Goal: Task Accomplishment & Management: Use online tool/utility

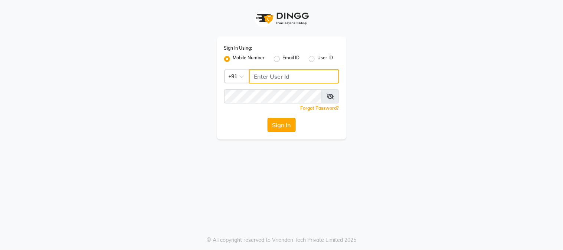
type input "7400099777"
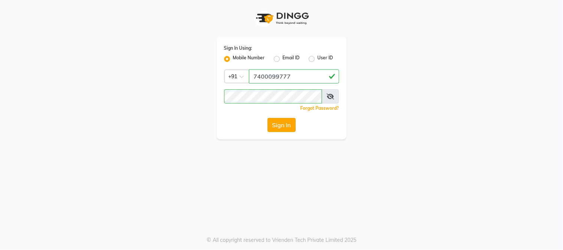
click at [279, 128] on button "Sign In" at bounding box center [281, 125] width 28 height 14
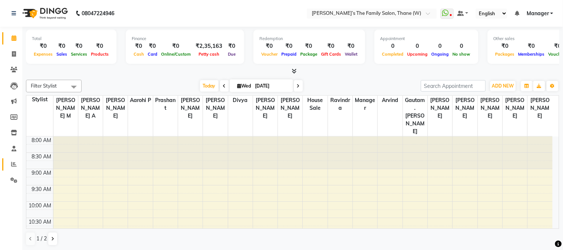
click at [12, 164] on icon at bounding box center [14, 164] width 6 height 6
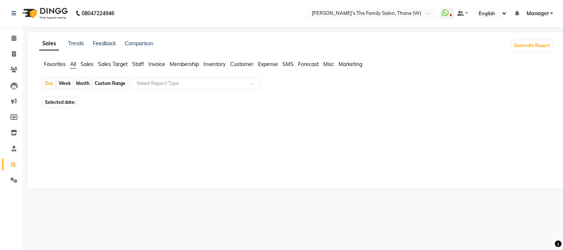
click at [86, 83] on div "Month" at bounding box center [82, 83] width 17 height 10
select select "9"
select select "2025"
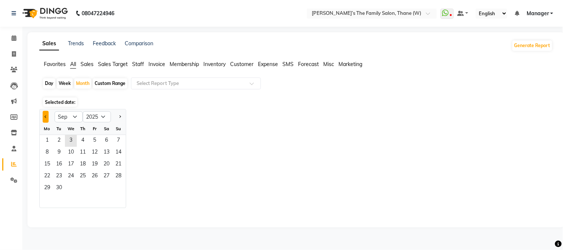
click at [44, 115] on button "Previous month" at bounding box center [46, 117] width 6 height 12
select select "8"
click at [94, 140] on span "1" at bounding box center [95, 141] width 12 height 12
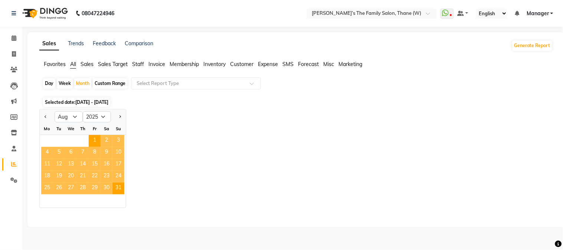
click at [139, 64] on span "Staff" at bounding box center [138, 64] width 12 height 7
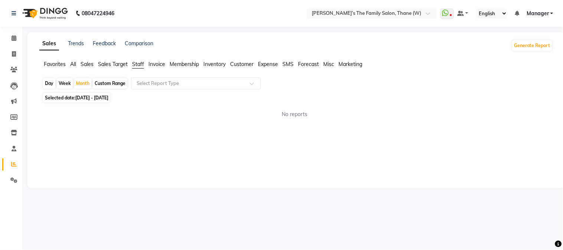
click at [139, 64] on span "Staff" at bounding box center [138, 64] width 12 height 7
click at [85, 82] on div "Month" at bounding box center [82, 83] width 17 height 10
select select "8"
select select "2025"
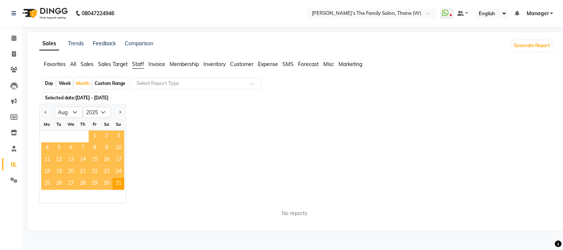
click at [95, 132] on span "1" at bounding box center [95, 137] width 12 height 12
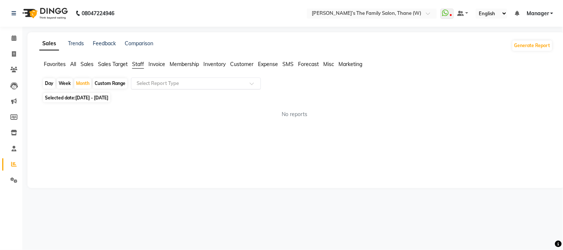
click at [174, 83] on input "text" at bounding box center [188, 83] width 107 height 7
click at [91, 98] on span "[DATE] - [DATE]" at bounding box center [91, 98] width 33 height 6
select select "8"
select select "2025"
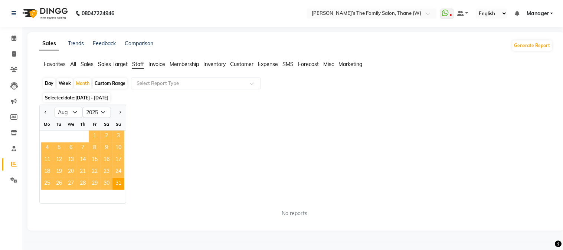
click at [94, 134] on span "1" at bounding box center [95, 137] width 12 height 12
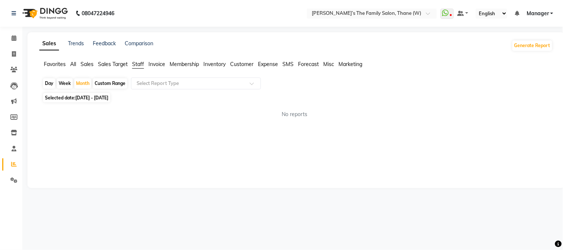
click at [335, 158] on div "Sales Trends Feedback Comparison Generate Report Favorites All Sales Sales Targ…" at bounding box center [295, 110] width 537 height 156
click at [139, 65] on span "Staff" at bounding box center [138, 64] width 12 height 7
click at [73, 64] on span "All" at bounding box center [73, 64] width 6 height 7
click at [137, 64] on span "Staff" at bounding box center [138, 64] width 12 height 7
click at [153, 83] on input "text" at bounding box center [188, 83] width 107 height 7
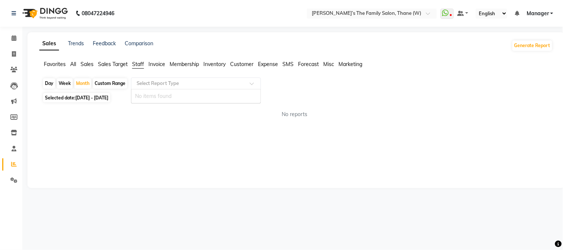
click at [73, 63] on span "All" at bounding box center [73, 64] width 6 height 7
click at [137, 63] on span "Staff" at bounding box center [138, 64] width 12 height 7
click at [84, 84] on div "Month" at bounding box center [82, 83] width 17 height 10
select select "8"
select select "2025"
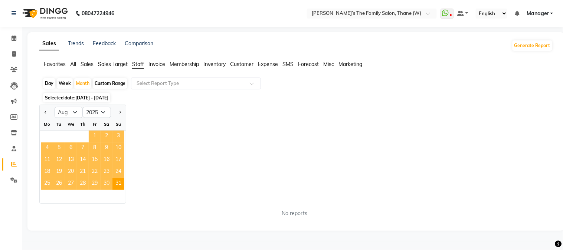
click at [94, 132] on span "1" at bounding box center [95, 137] width 12 height 12
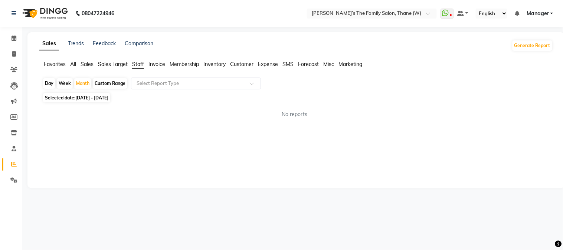
click at [90, 97] on span "[DATE] - [DATE]" at bounding box center [91, 98] width 33 height 6
select select "8"
select select "2025"
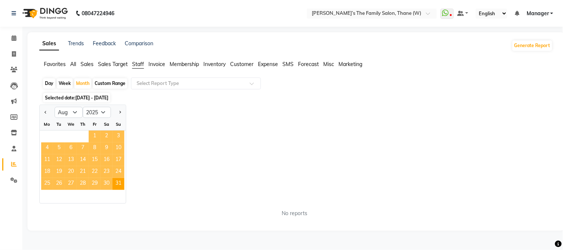
click at [95, 135] on span "1" at bounding box center [95, 137] width 12 height 12
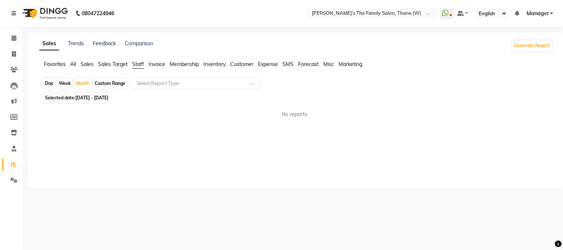
click at [91, 98] on span "[DATE] - [DATE]" at bounding box center [91, 98] width 33 height 6
select select "8"
select select "2025"
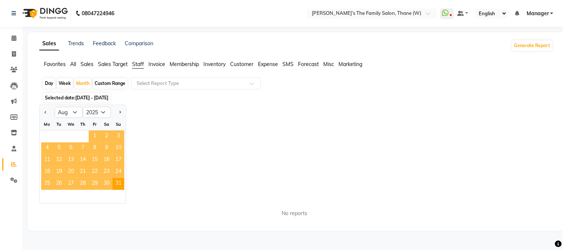
click at [95, 134] on span "1" at bounding box center [95, 137] width 12 height 12
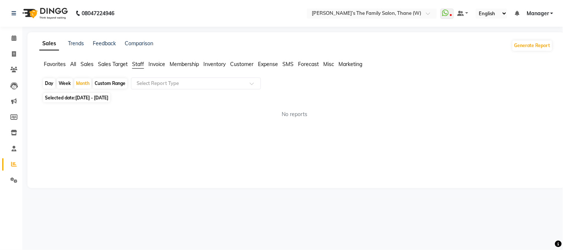
click at [90, 97] on span "[DATE] - [DATE]" at bounding box center [91, 98] width 33 height 6
select select "8"
select select "2025"
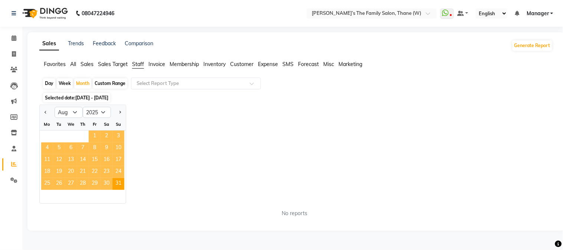
click at [95, 132] on span "1" at bounding box center [95, 137] width 12 height 12
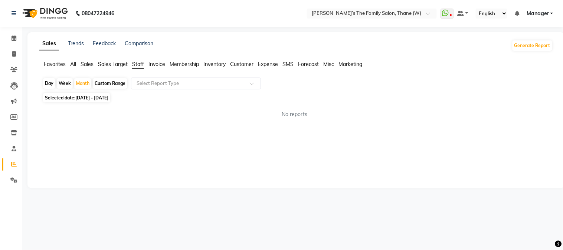
click at [90, 97] on span "[DATE] - [DATE]" at bounding box center [91, 98] width 33 height 6
select select "8"
select select "2025"
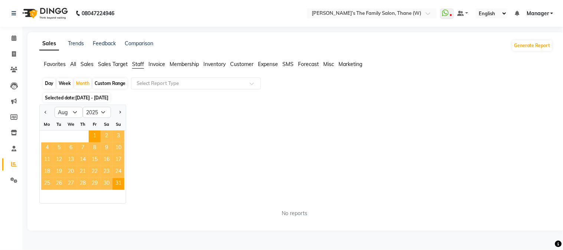
click at [139, 62] on span "Staff" at bounding box center [138, 64] width 12 height 7
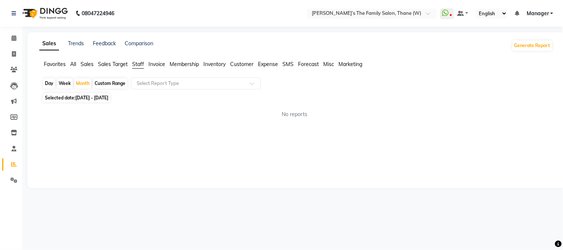
click at [139, 62] on span "Staff" at bounding box center [138, 64] width 12 height 7
click at [154, 85] on input "text" at bounding box center [188, 83] width 107 height 7
click at [153, 62] on span "Invoice" at bounding box center [156, 64] width 17 height 7
click at [139, 63] on span "Staff" at bounding box center [138, 64] width 12 height 7
click at [13, 53] on icon at bounding box center [14, 54] width 4 height 6
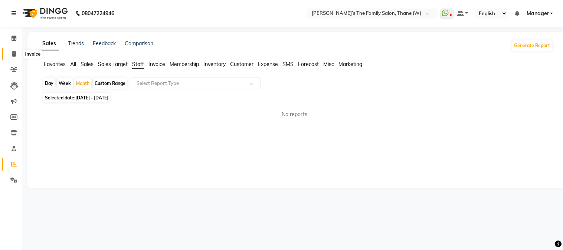
select select "service"
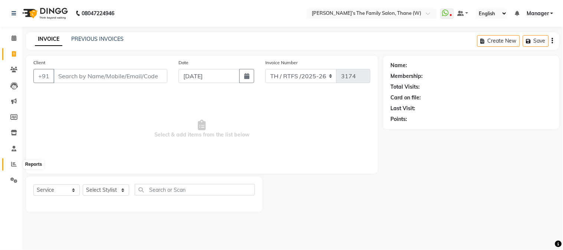
click at [13, 164] on icon at bounding box center [14, 164] width 6 height 6
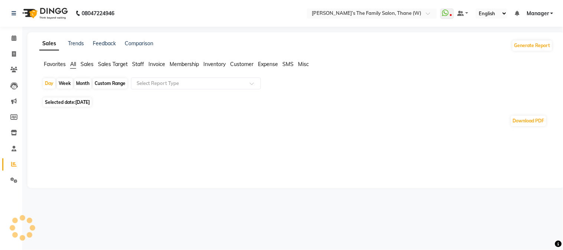
click at [81, 83] on div "Month" at bounding box center [82, 83] width 17 height 10
select select "9"
select select "2025"
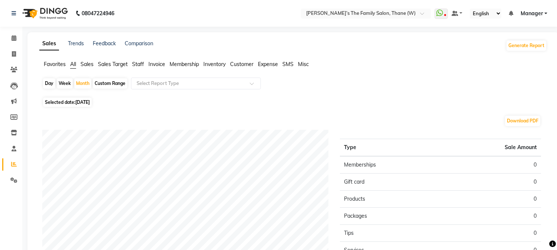
click at [84, 103] on span "[DATE]" at bounding box center [82, 102] width 14 height 6
select select "9"
select select "2025"
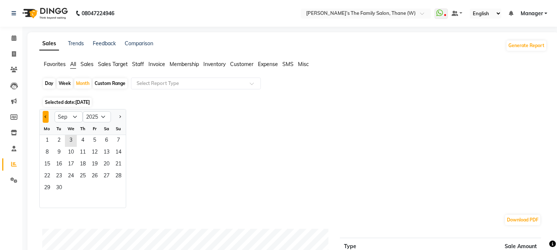
click at [43, 115] on button "Previous month" at bounding box center [46, 117] width 6 height 12
select select "8"
click at [93, 138] on span "1" at bounding box center [95, 141] width 12 height 12
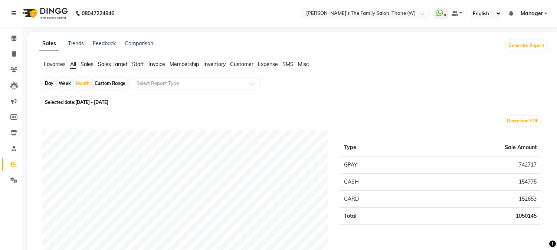
click at [139, 63] on span "Staff" at bounding box center [138, 64] width 12 height 7
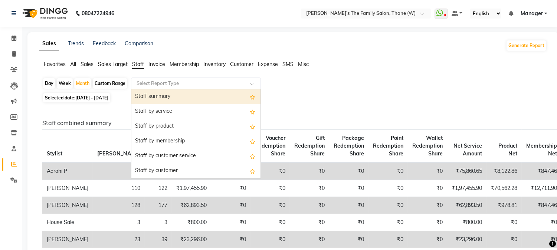
click at [179, 84] on input "text" at bounding box center [188, 83] width 107 height 7
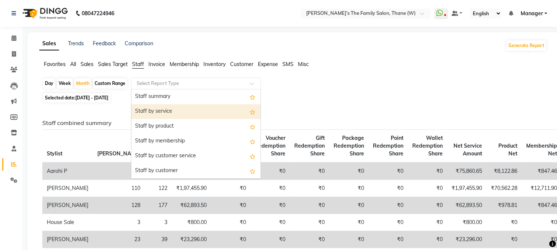
click at [200, 104] on div "Staff by service" at bounding box center [195, 111] width 129 height 15
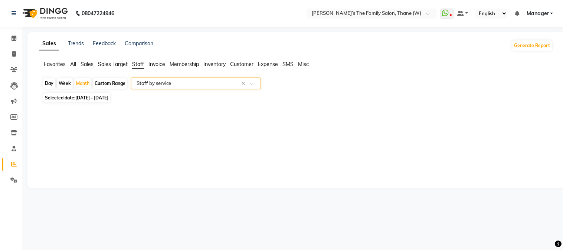
select select "full_report"
select select "csv"
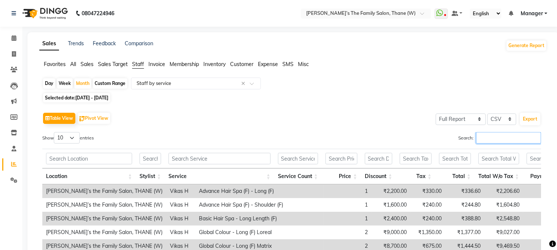
click at [483, 139] on input "Search:" at bounding box center [508, 137] width 65 height 11
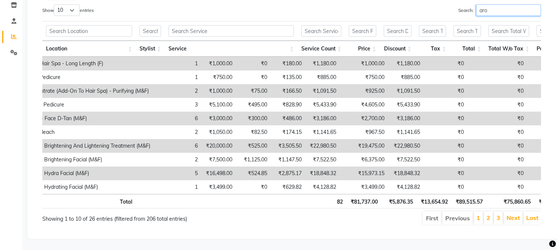
scroll to position [0, 176]
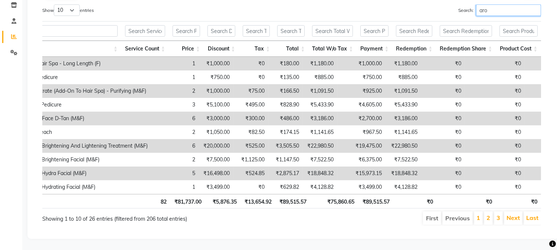
type input "aro"
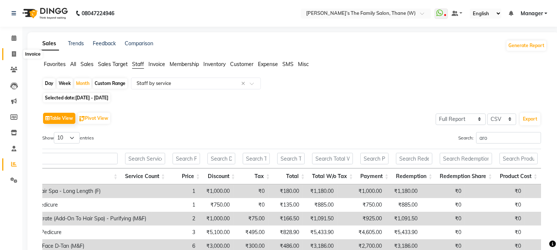
click at [12, 53] on icon at bounding box center [14, 54] width 4 height 6
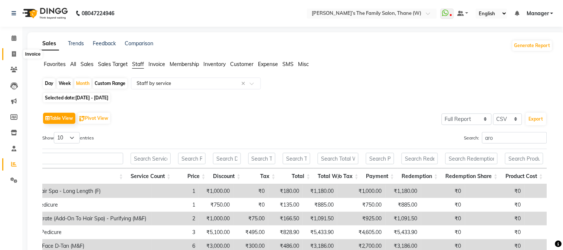
select select "service"
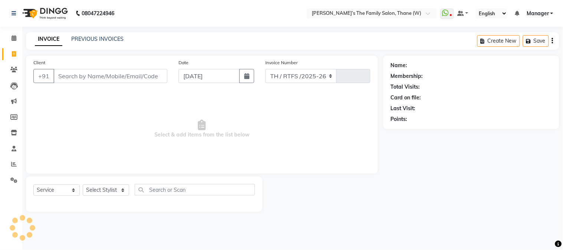
select select "8004"
type input "3174"
click at [12, 163] on icon at bounding box center [14, 164] width 6 height 6
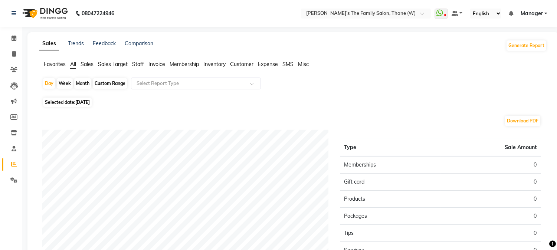
click at [76, 102] on span "[DATE]" at bounding box center [82, 102] width 14 height 6
select select "9"
select select "2025"
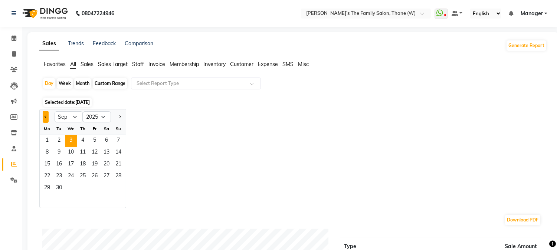
click at [45, 114] on button "Previous month" at bounding box center [46, 117] width 6 height 12
select select "6"
click at [115, 138] on span "1" at bounding box center [118, 141] width 12 height 12
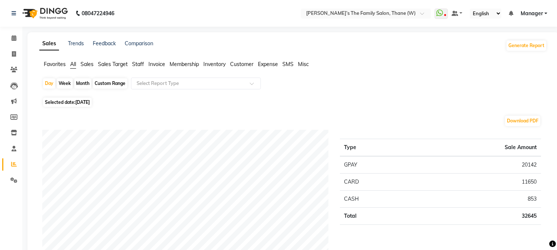
click at [109, 82] on div "Custom Range" at bounding box center [110, 83] width 34 height 10
select select "6"
select select "2025"
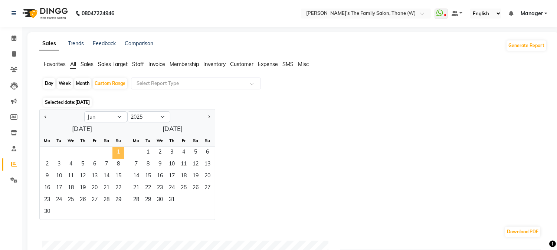
click at [116, 149] on span "1" at bounding box center [118, 153] width 12 height 12
click at [210, 116] on button "Next month" at bounding box center [209, 117] width 6 height 12
select select "7"
click at [206, 197] on span "31" at bounding box center [207, 200] width 12 height 12
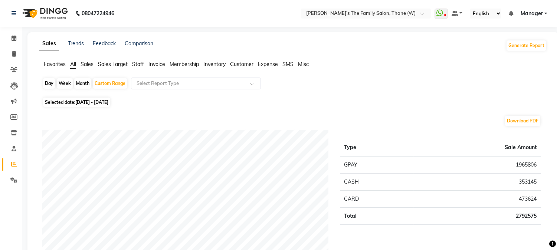
click at [138, 64] on span "Staff" at bounding box center [138, 64] width 12 height 7
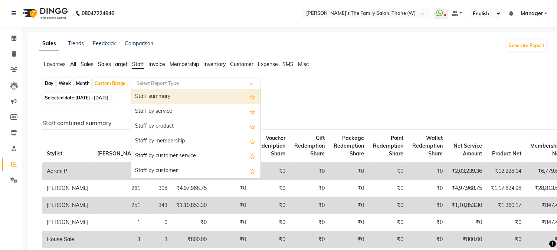
click at [166, 83] on input "text" at bounding box center [188, 83] width 107 height 7
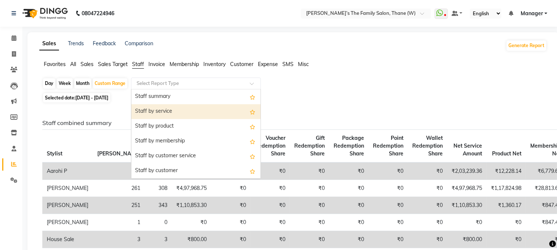
click at [172, 109] on div "Staff by service" at bounding box center [195, 111] width 129 height 15
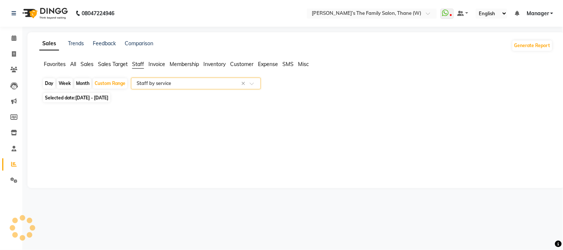
select select "full_report"
select select "csv"
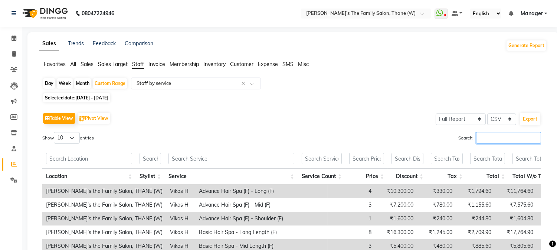
click at [513, 138] on input "Search:" at bounding box center [508, 137] width 65 height 11
type input "b"
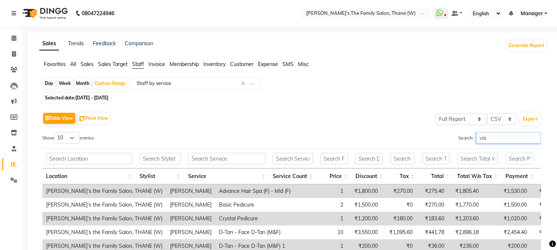
type input "vai"
click at [79, 82] on div "Month" at bounding box center [82, 83] width 17 height 10
select select "6"
select select "2025"
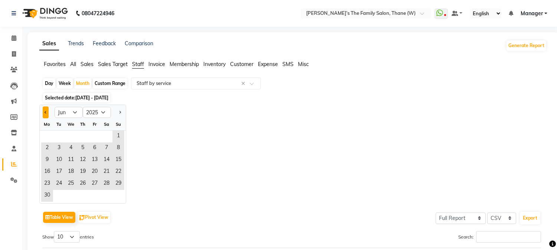
click at [46, 110] on button "Previous month" at bounding box center [46, 112] width 6 height 12
select select "5"
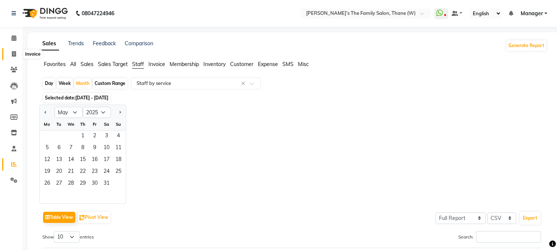
click at [13, 52] on icon at bounding box center [14, 54] width 4 height 6
select select "service"
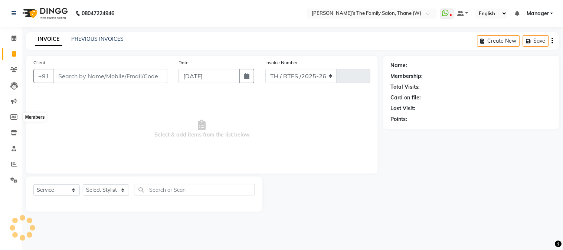
select select "8004"
type input "3174"
click at [13, 162] on icon at bounding box center [14, 164] width 6 height 6
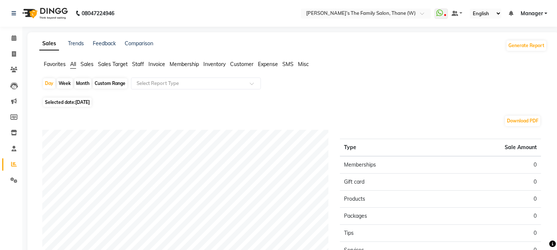
click at [82, 83] on div "Month" at bounding box center [82, 83] width 17 height 10
select select "9"
select select "2025"
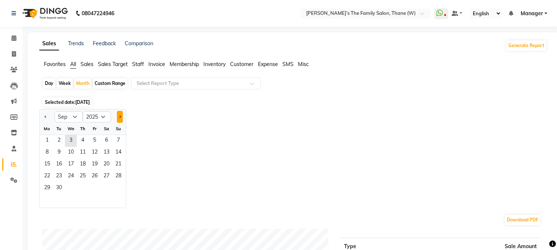
click at [121, 113] on button "Next month" at bounding box center [120, 117] width 6 height 12
select select "10"
click at [82, 81] on div "Month" at bounding box center [82, 83] width 17 height 10
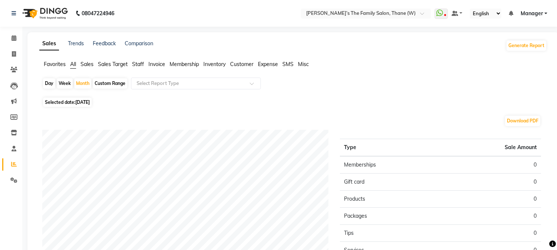
click at [83, 101] on span "[DATE]" at bounding box center [82, 102] width 14 height 6
select select "9"
select select "2025"
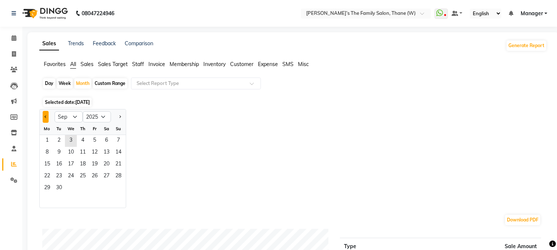
click at [46, 115] on span "Previous month" at bounding box center [46, 116] width 3 height 3
select select "8"
click at [95, 139] on span "1" at bounding box center [95, 141] width 12 height 12
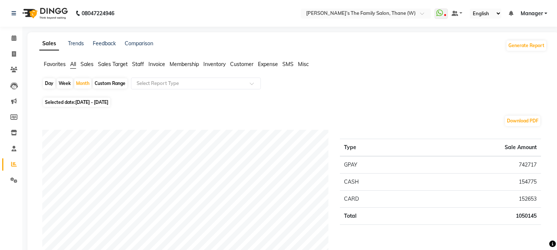
click at [136, 64] on span "Staff" at bounding box center [138, 64] width 12 height 7
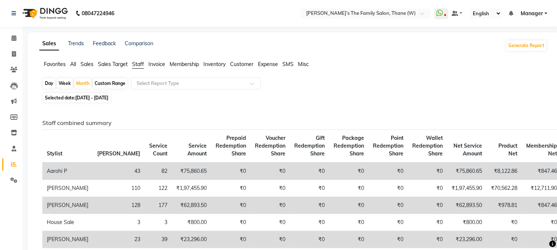
click at [105, 82] on div "Custom Range" at bounding box center [110, 83] width 34 height 10
select select "8"
select select "2025"
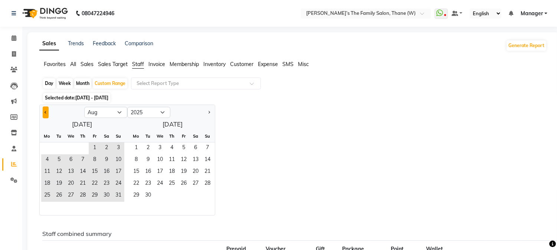
click at [46, 112] on span "Previous month" at bounding box center [46, 112] width 3 height 3
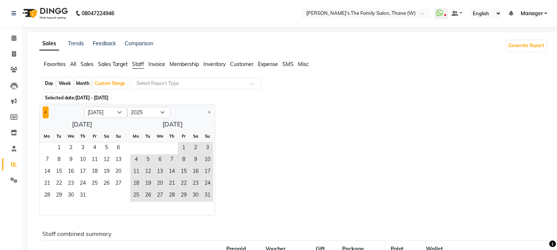
click at [46, 112] on span "Previous month" at bounding box center [46, 112] width 3 height 3
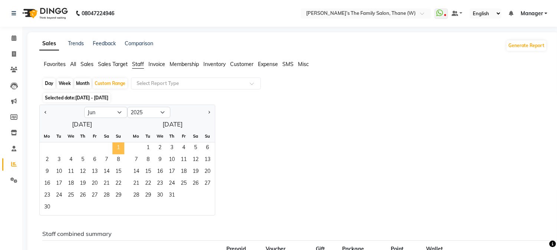
click at [113, 148] on span "1" at bounding box center [118, 148] width 12 height 12
click at [208, 111] on button "Next month" at bounding box center [209, 112] width 6 height 12
select select "7"
click at [206, 195] on span "31" at bounding box center [207, 196] width 12 height 12
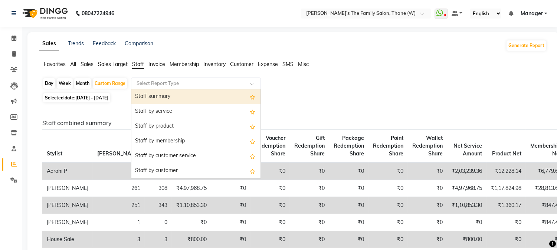
click at [152, 82] on input "text" at bounding box center [188, 83] width 107 height 7
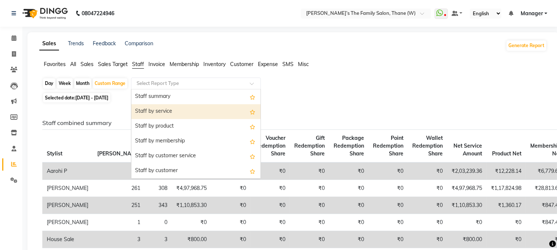
click at [164, 110] on div "Staff by service" at bounding box center [195, 111] width 129 height 15
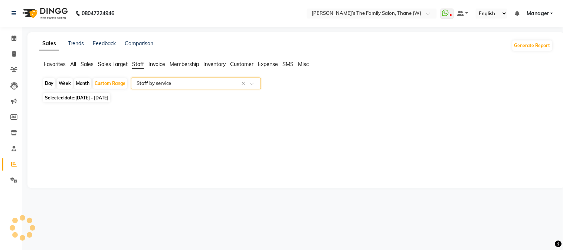
select select "full_report"
select select "csv"
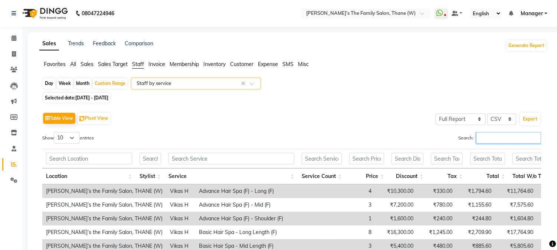
click at [487, 138] on input "Search:" at bounding box center [508, 137] width 65 height 11
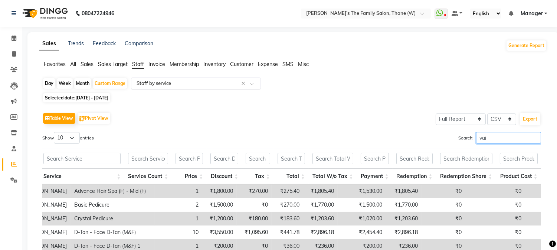
type input "vai"
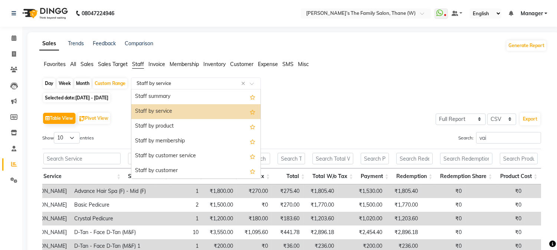
click at [251, 82] on span at bounding box center [254, 85] width 9 height 7
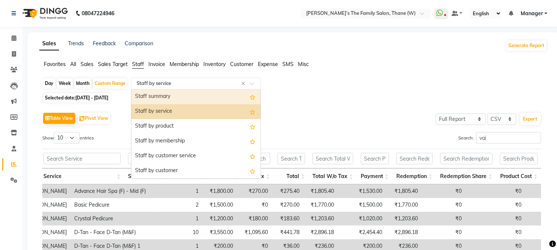
click at [155, 95] on div "Staff summary" at bounding box center [195, 96] width 129 height 15
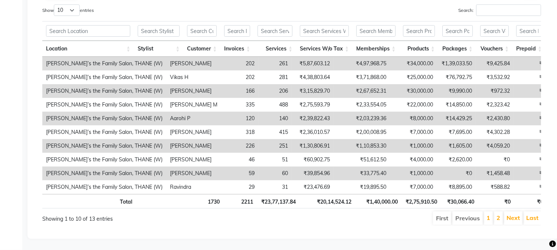
scroll to position [190, 0]
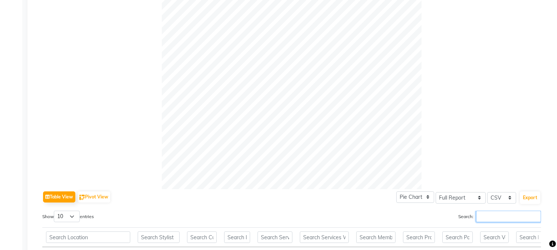
click at [503, 214] on input "Search:" at bounding box center [508, 216] width 65 height 11
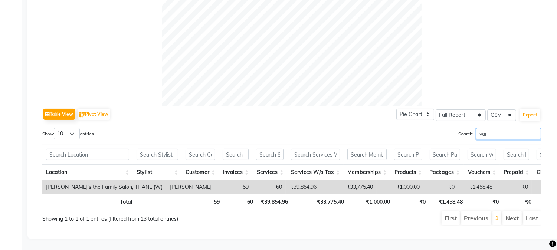
scroll to position [67, 0]
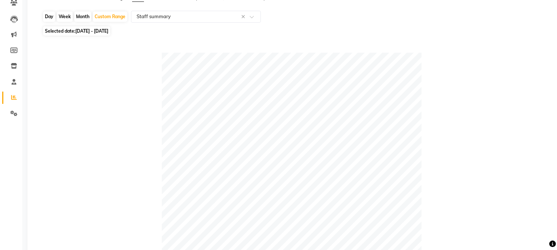
type input "vai"
